Goal: Task Accomplishment & Management: Manage account settings

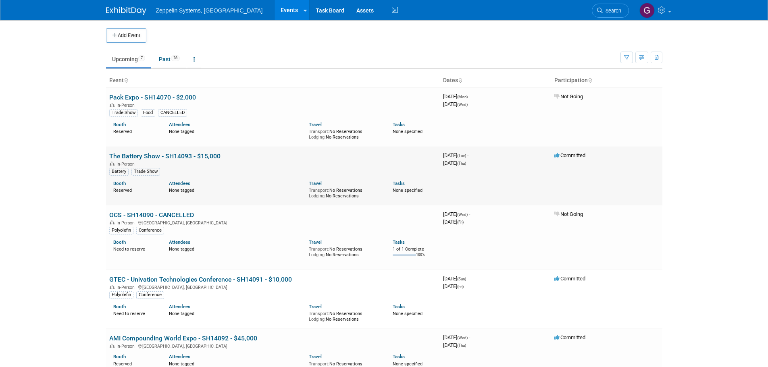
click at [186, 155] on link "The Battery Show - SH14093 - $15,000" at bounding box center [164, 156] width 111 height 8
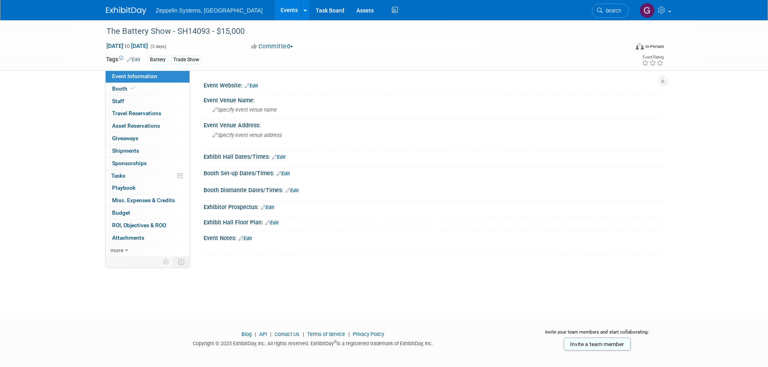
drag, startPoint x: 246, startPoint y: 240, endPoint x: 248, endPoint y: 247, distance: 7.3
click at [246, 240] on link "Edit" at bounding box center [245, 239] width 13 height 6
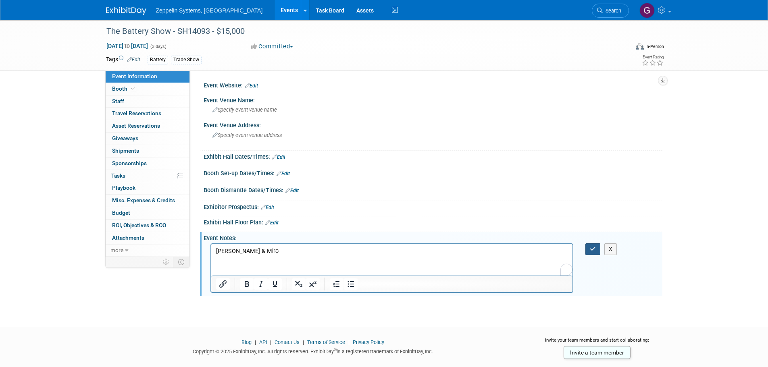
click at [594, 252] on icon "button" at bounding box center [593, 249] width 6 height 6
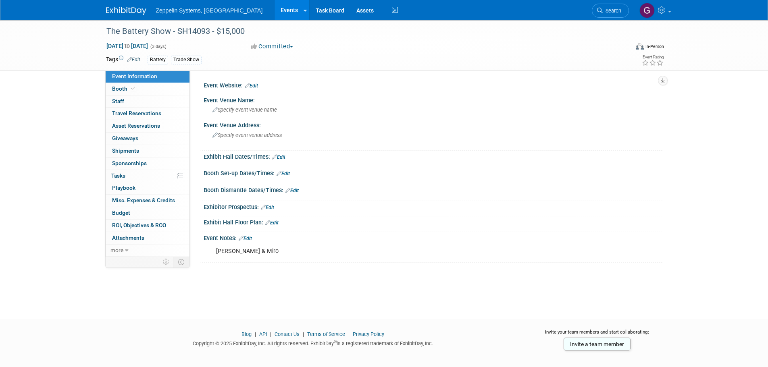
click at [255, 252] on div "Roland & Miro" at bounding box center [392, 252] width 363 height 16
click at [250, 238] on link "Edit" at bounding box center [245, 239] width 13 height 6
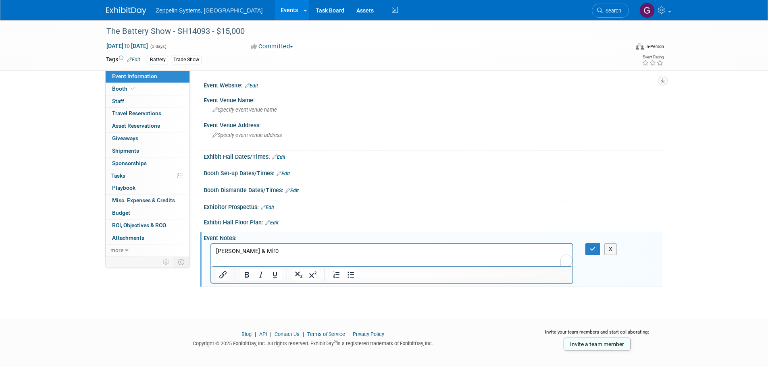
drag, startPoint x: 277, startPoint y: 252, endPoint x: 281, endPoint y: 258, distance: 7.3
click at [276, 252] on p "Roland & Miro" at bounding box center [392, 252] width 352 height 8
click at [588, 252] on button "button" at bounding box center [593, 250] width 15 height 12
